Goal: Answer question/provide support: Share knowledge or assist other users

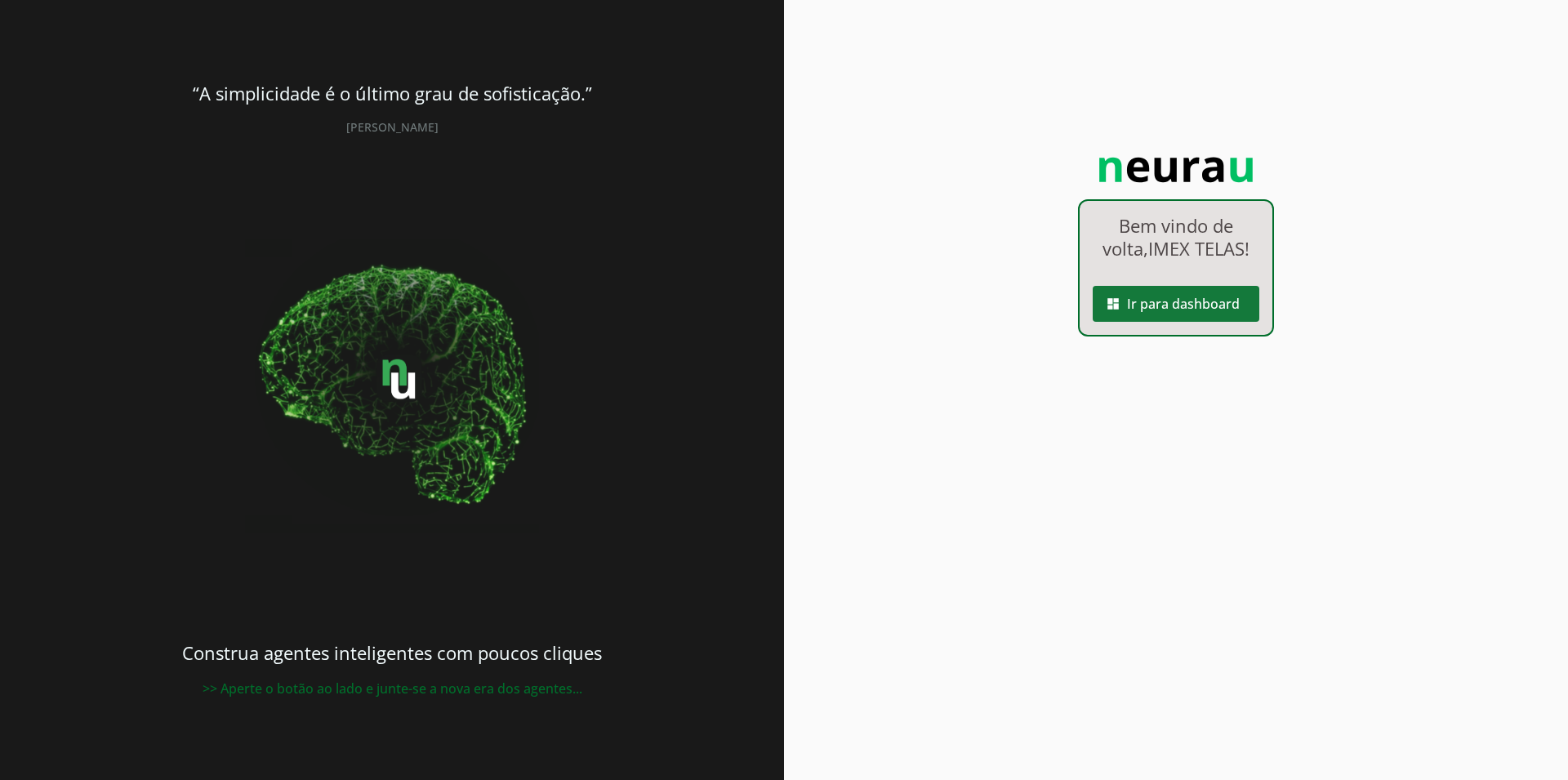
click at [1156, 314] on span at bounding box center [1176, 303] width 166 height 40
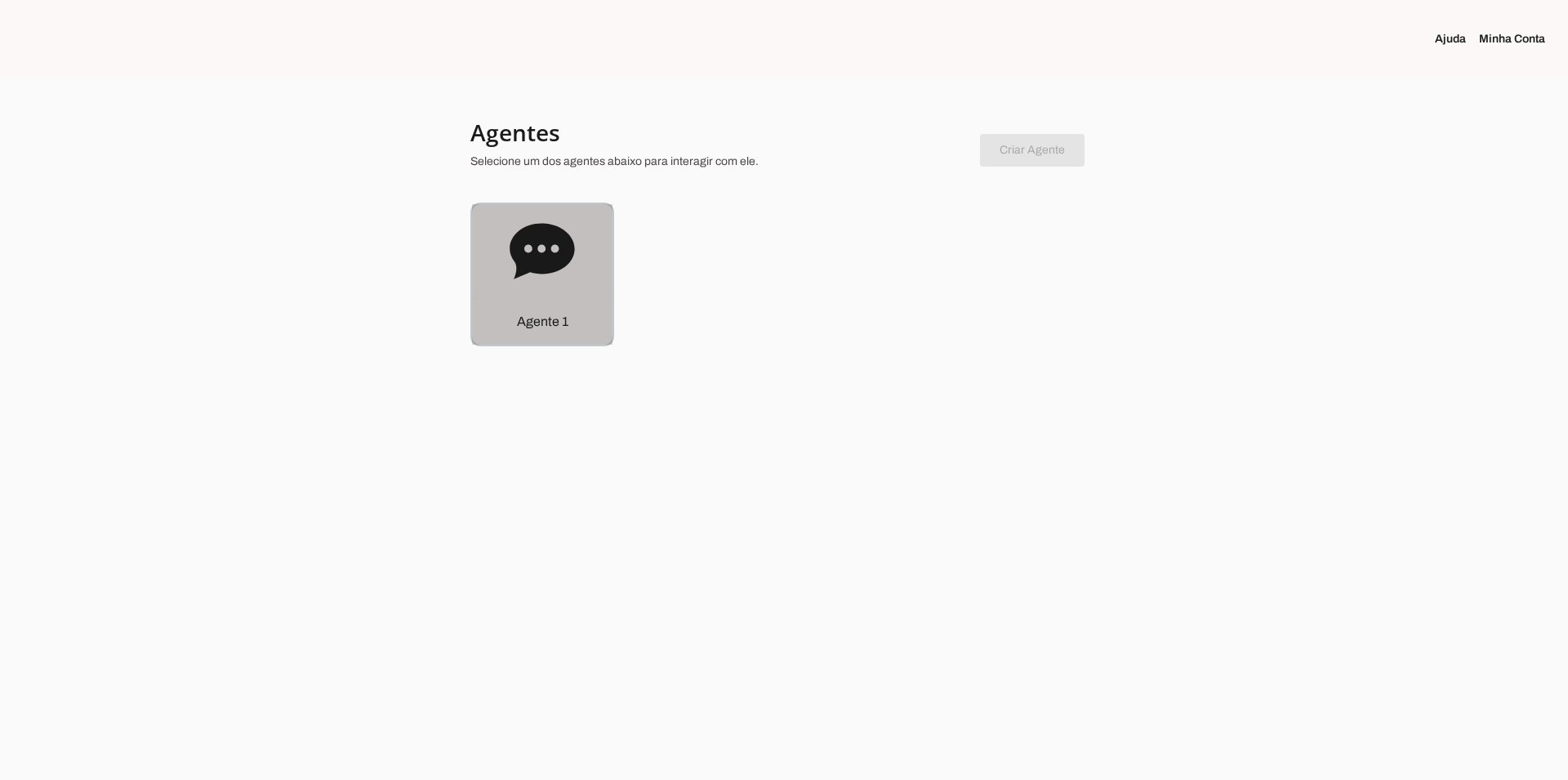
click at [599, 291] on div "Agente 1" at bounding box center [542, 274] width 141 height 141
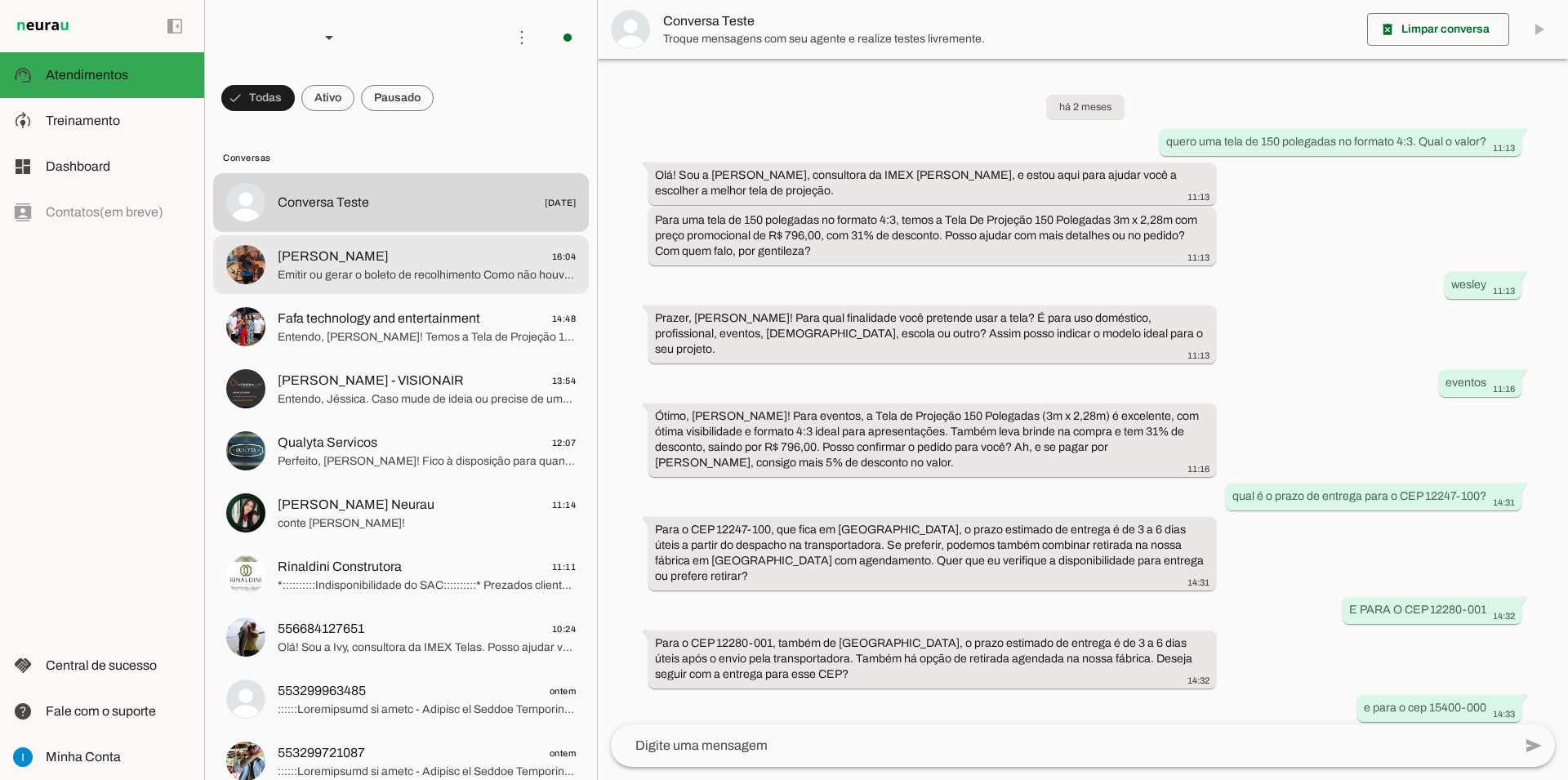
scroll to position [745, 0]
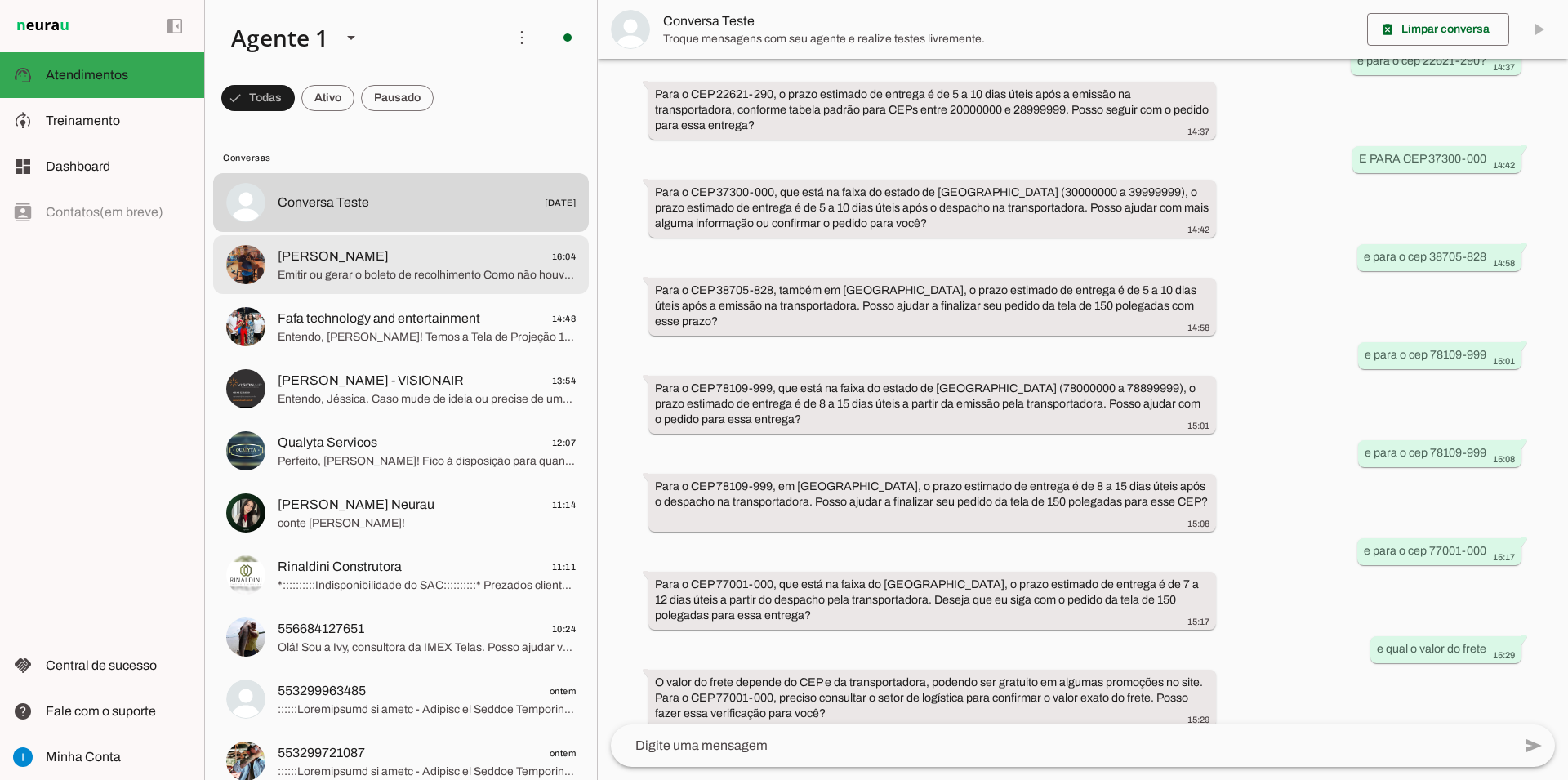
click at [411, 267] on span "Emitir ou gerar o boleto de recolhimento Como não houve selagem da SUFRAMA, a c…" at bounding box center [426, 276] width 299 height 17
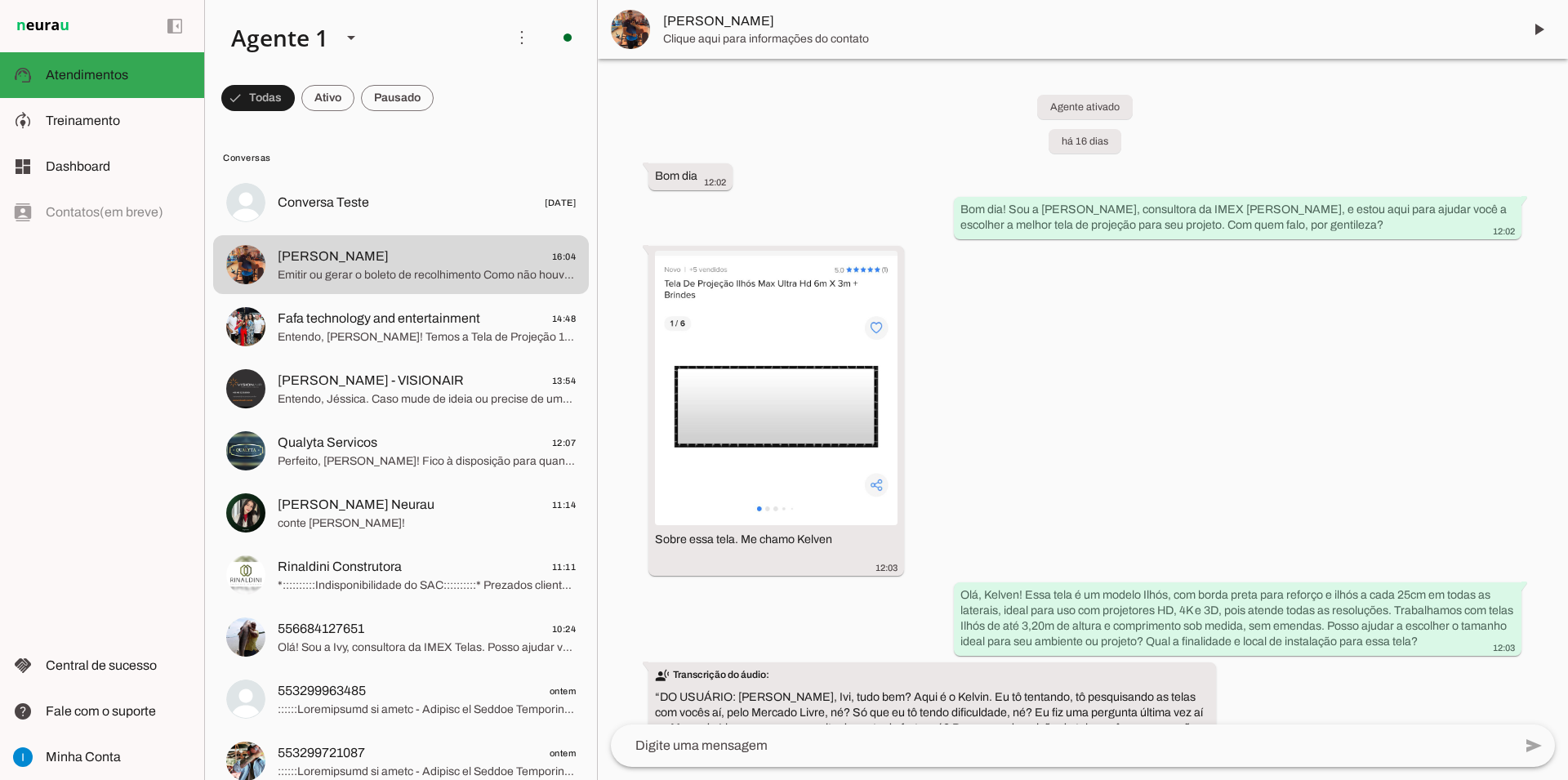
scroll to position [3821, 0]
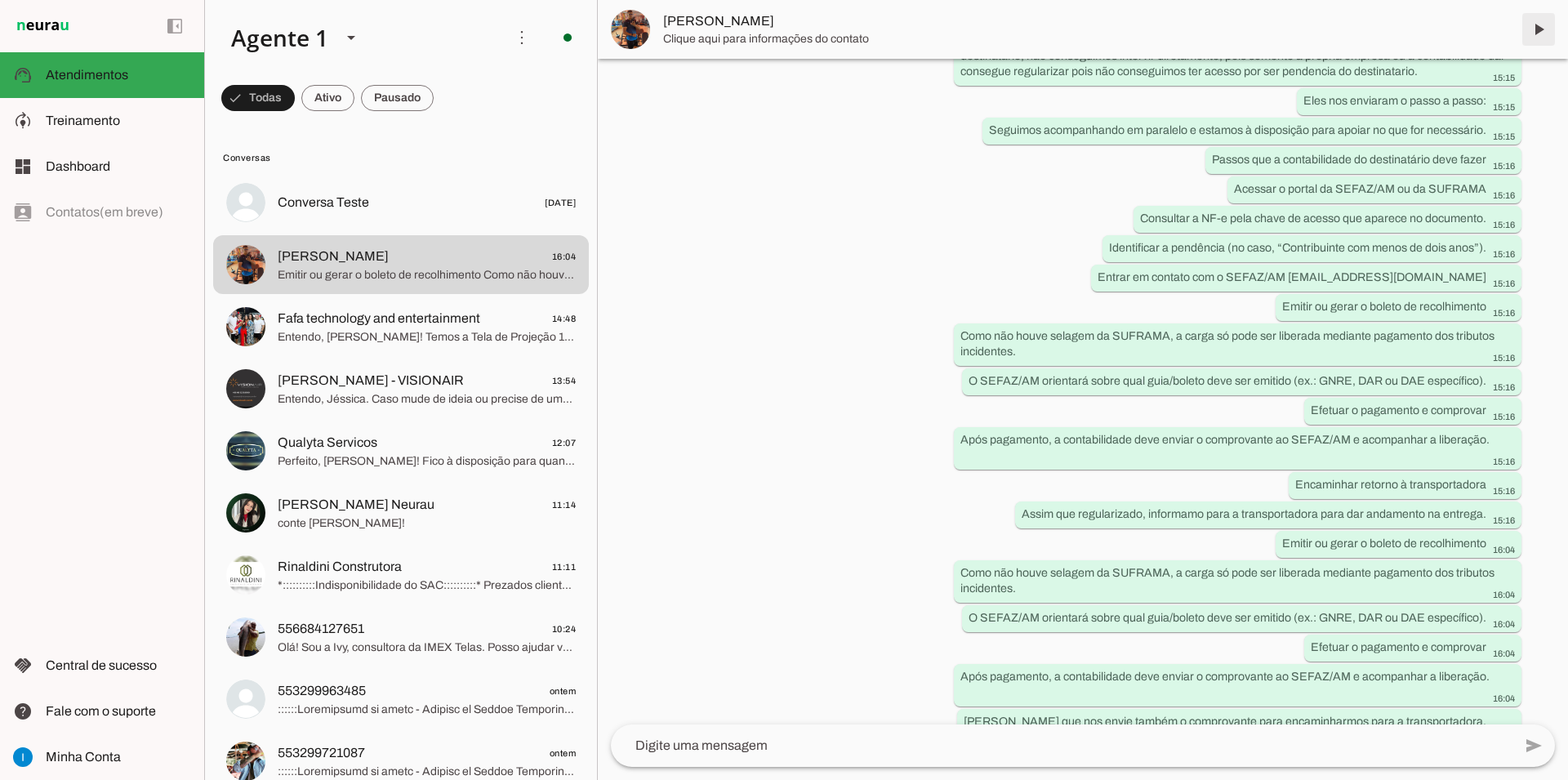
click at [1542, 35] on span at bounding box center [1539, 29] width 39 height 40
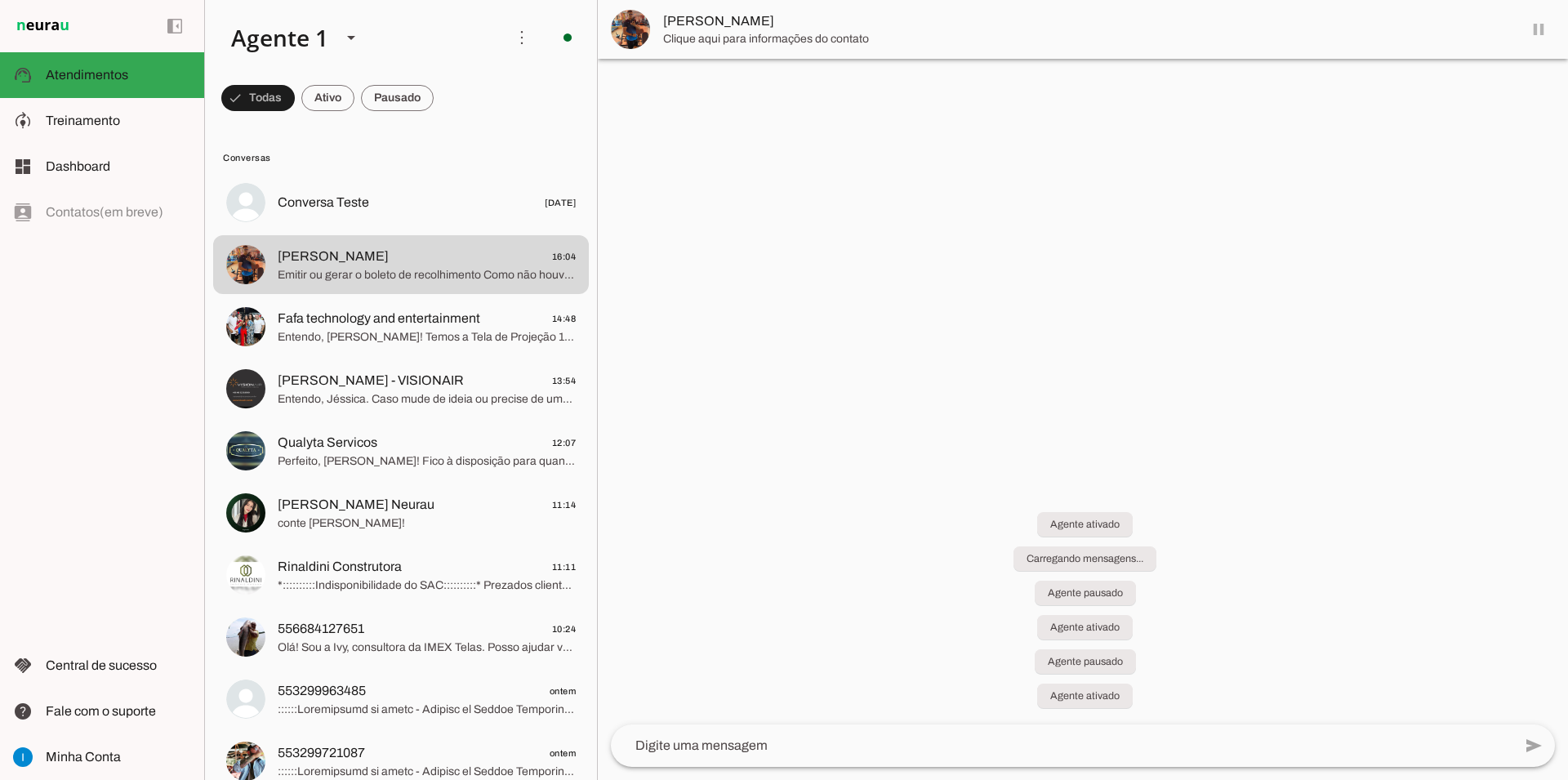
scroll to position [0, 0]
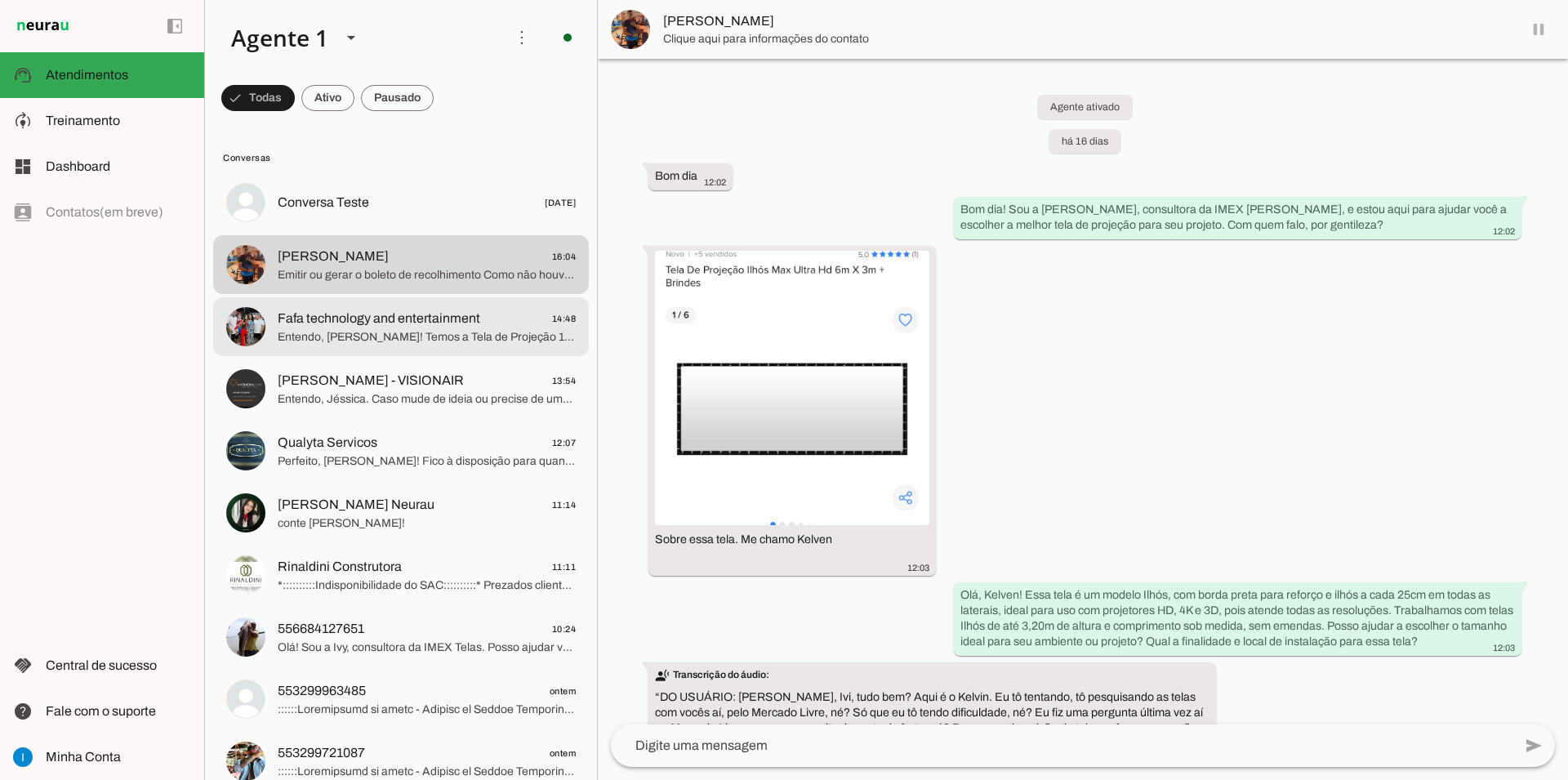
click at [497, 309] on span "Fafa technology and entertainment 14:48" at bounding box center [426, 319] width 299 height 20
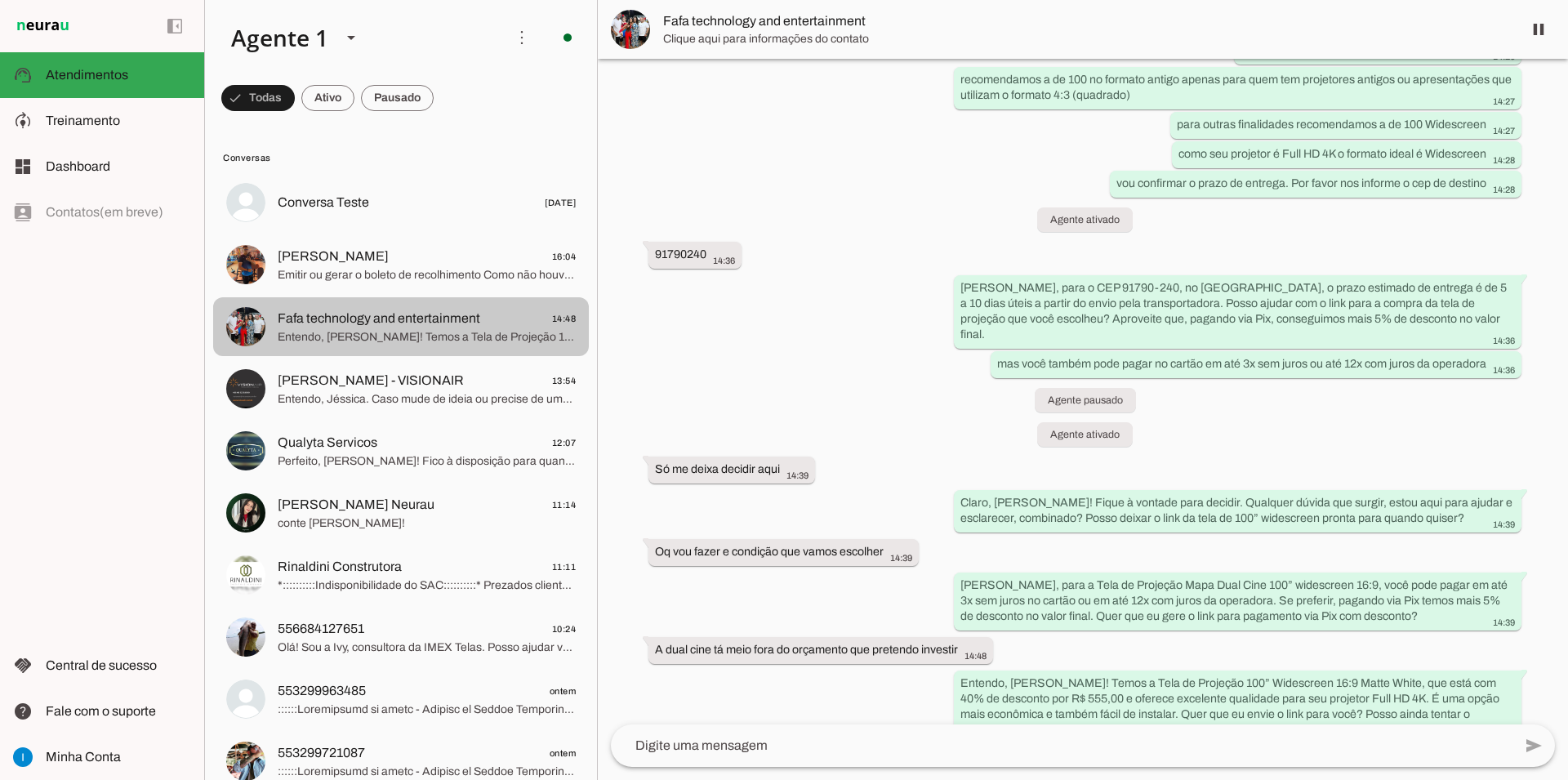
scroll to position [2138, 0]
